Goal: Check status: Check status

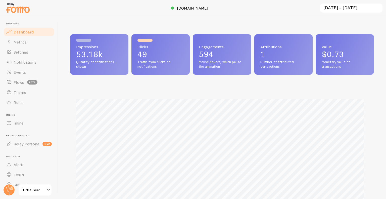
scroll to position [132, 300]
click at [33, 40] on link "Metrics" at bounding box center [29, 42] width 52 height 10
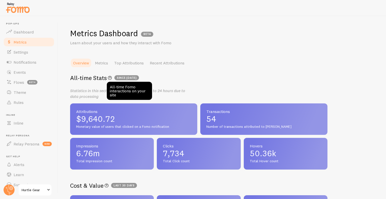
scroll to position [0, 0]
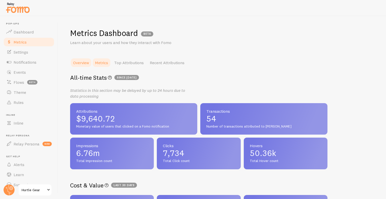
click at [107, 62] on link "Metrics" at bounding box center [101, 62] width 19 height 10
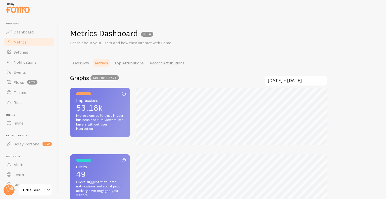
scroll to position [199, 386]
click at [30, 29] on link "Dashboard" at bounding box center [29, 32] width 52 height 10
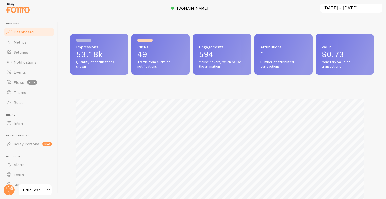
scroll to position [132, 300]
click at [341, 6] on input "[DATE] ~ [DATE]" at bounding box center [350, 8] width 63 height 10
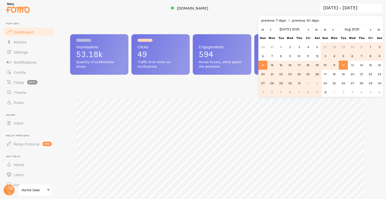
click at [309, 28] on link "›" at bounding box center [308, 29] width 8 height 9
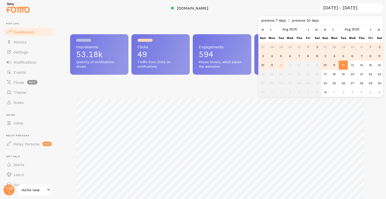
click at [308, 43] on td "1" at bounding box center [307, 46] width 9 height 9
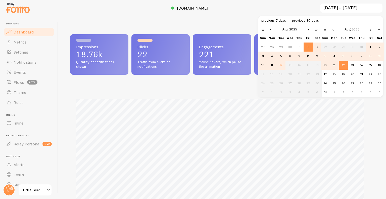
click at [281, 66] on td "12" at bounding box center [280, 65] width 9 height 9
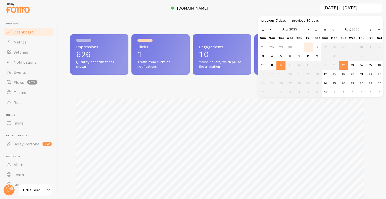
click at [309, 46] on td "1" at bounding box center [307, 46] width 9 height 9
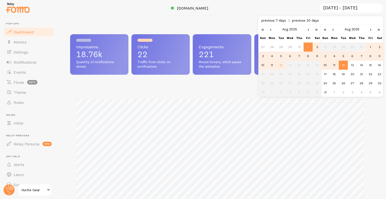
click at [343, 63] on td "12" at bounding box center [342, 65] width 9 height 9
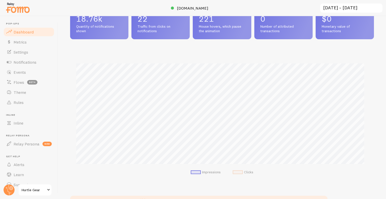
scroll to position [0, 0]
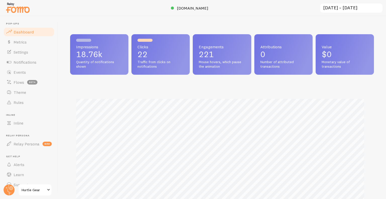
click at [343, 10] on input "[DATE] ~ [DATE]" at bounding box center [350, 8] width 63 height 10
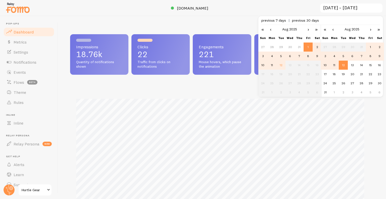
click at [270, 30] on link "‹" at bounding box center [271, 29] width 8 height 9
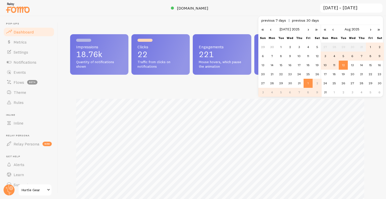
click at [332, 29] on link "‹" at bounding box center [333, 29] width 8 height 9
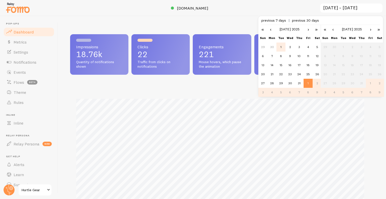
click at [279, 47] on td "1" at bounding box center [280, 46] width 9 height 9
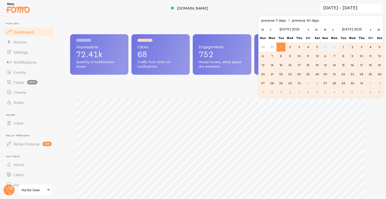
click at [360, 83] on td "31" at bounding box center [361, 83] width 9 height 9
type input "[DATE] ~ [DATE]"
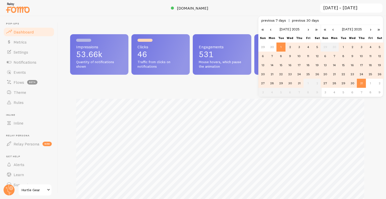
click at [239, 91] on div "Impressions Clicks" at bounding box center [222, 153] width 304 height 132
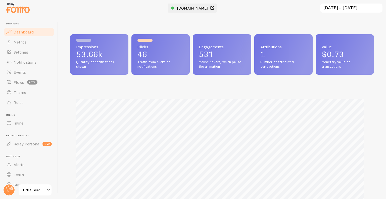
click at [191, 10] on span "[DOMAIN_NAME]" at bounding box center [192, 8] width 31 height 5
click at [32, 65] on link "Notifications" at bounding box center [29, 62] width 52 height 10
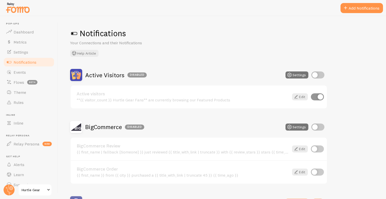
click at [32, 65] on link "Notifications" at bounding box center [29, 62] width 52 height 10
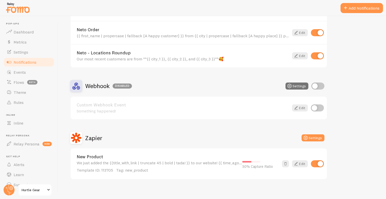
scroll to position [369, 0]
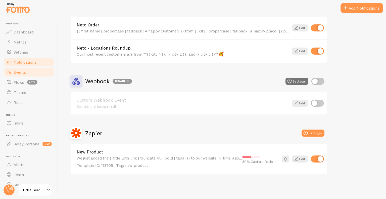
click at [18, 76] on link "Events" at bounding box center [29, 72] width 52 height 10
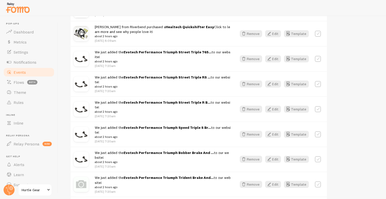
scroll to position [147, 0]
